Goal: Navigation & Orientation: Find specific page/section

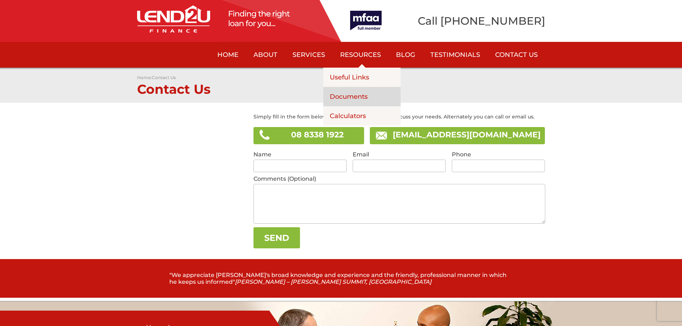
click at [362, 93] on link "Documents" at bounding box center [361, 96] width 77 height 19
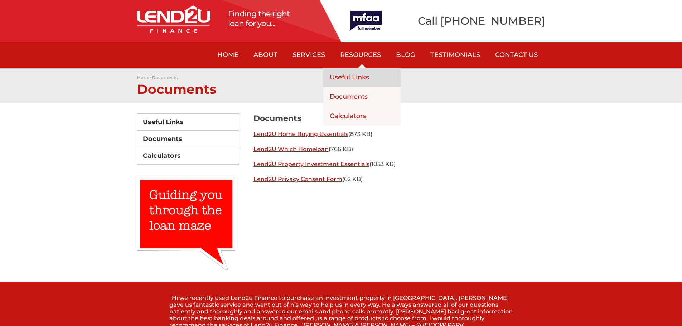
click at [367, 78] on link "Useful Links" at bounding box center [361, 77] width 77 height 19
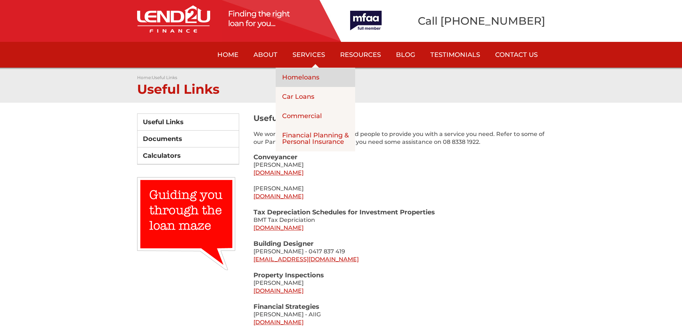
click at [315, 74] on link "Homeloans" at bounding box center [315, 77] width 79 height 19
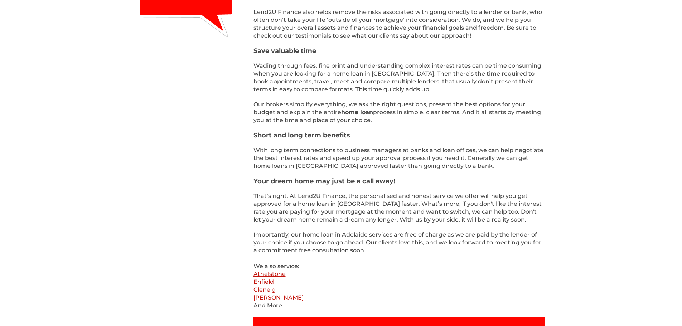
scroll to position [322, 0]
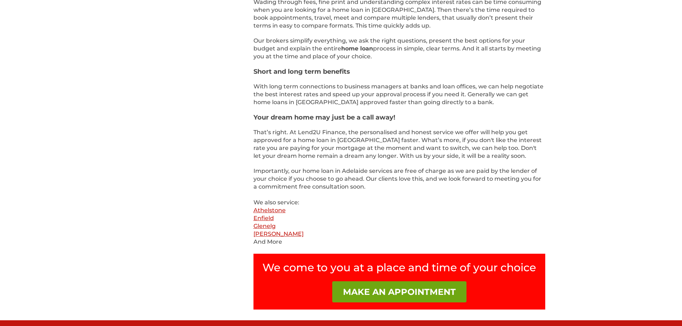
click at [416, 290] on link "MAKE AN APPOINTMENT" at bounding box center [399, 291] width 134 height 21
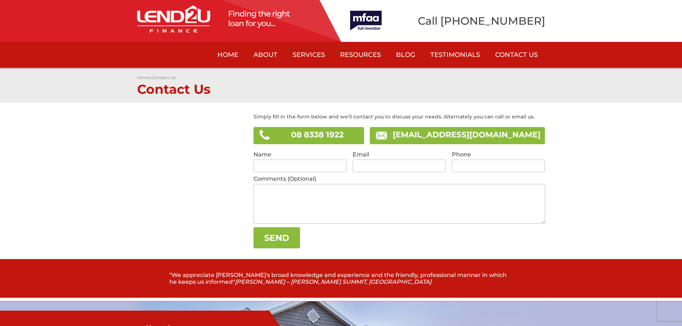
click at [226, 59] on link "Home" at bounding box center [228, 55] width 36 height 26
